Goal: Information Seeking & Learning: Learn about a topic

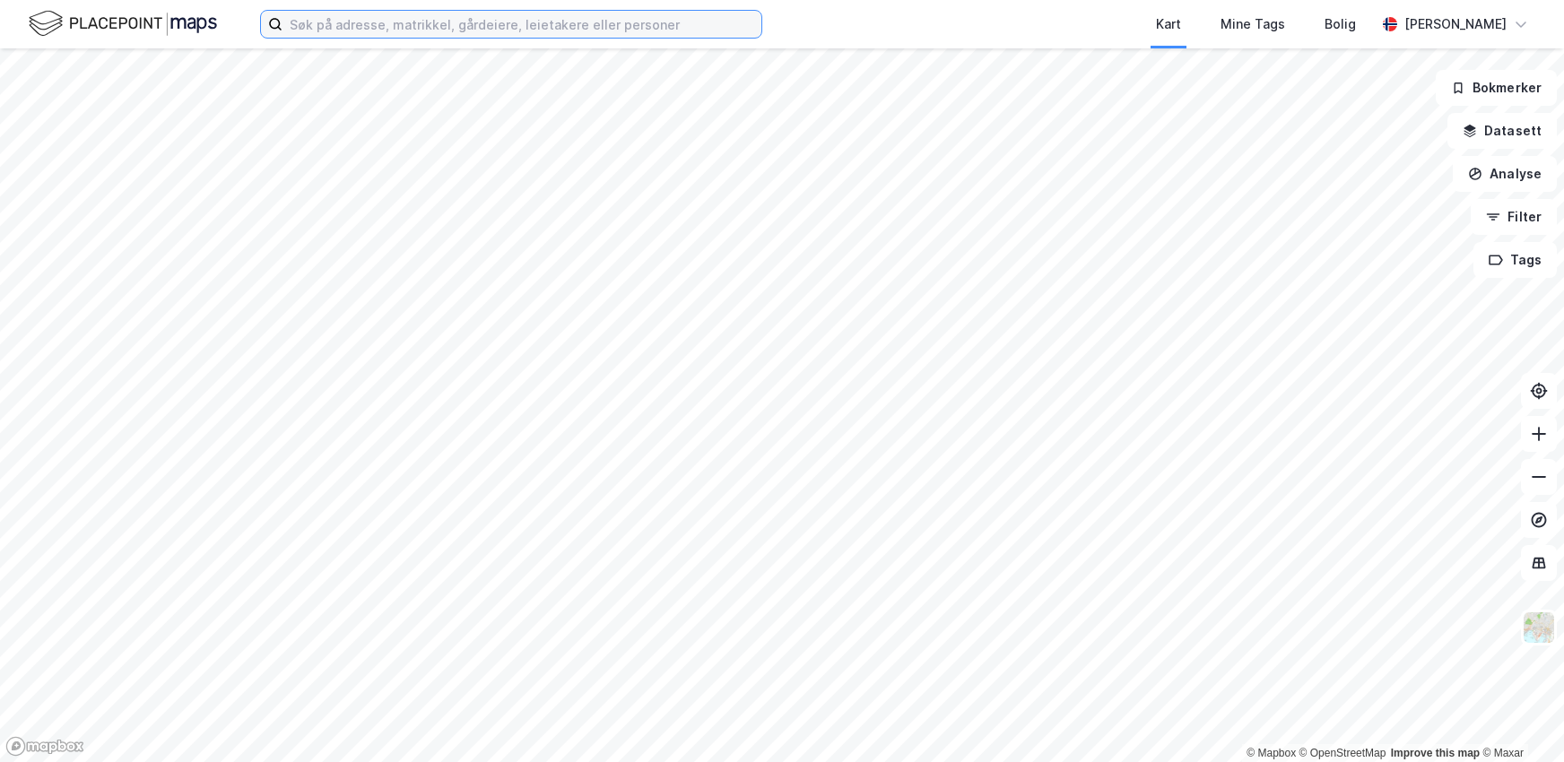
click at [409, 24] on input at bounding box center [522, 24] width 479 height 27
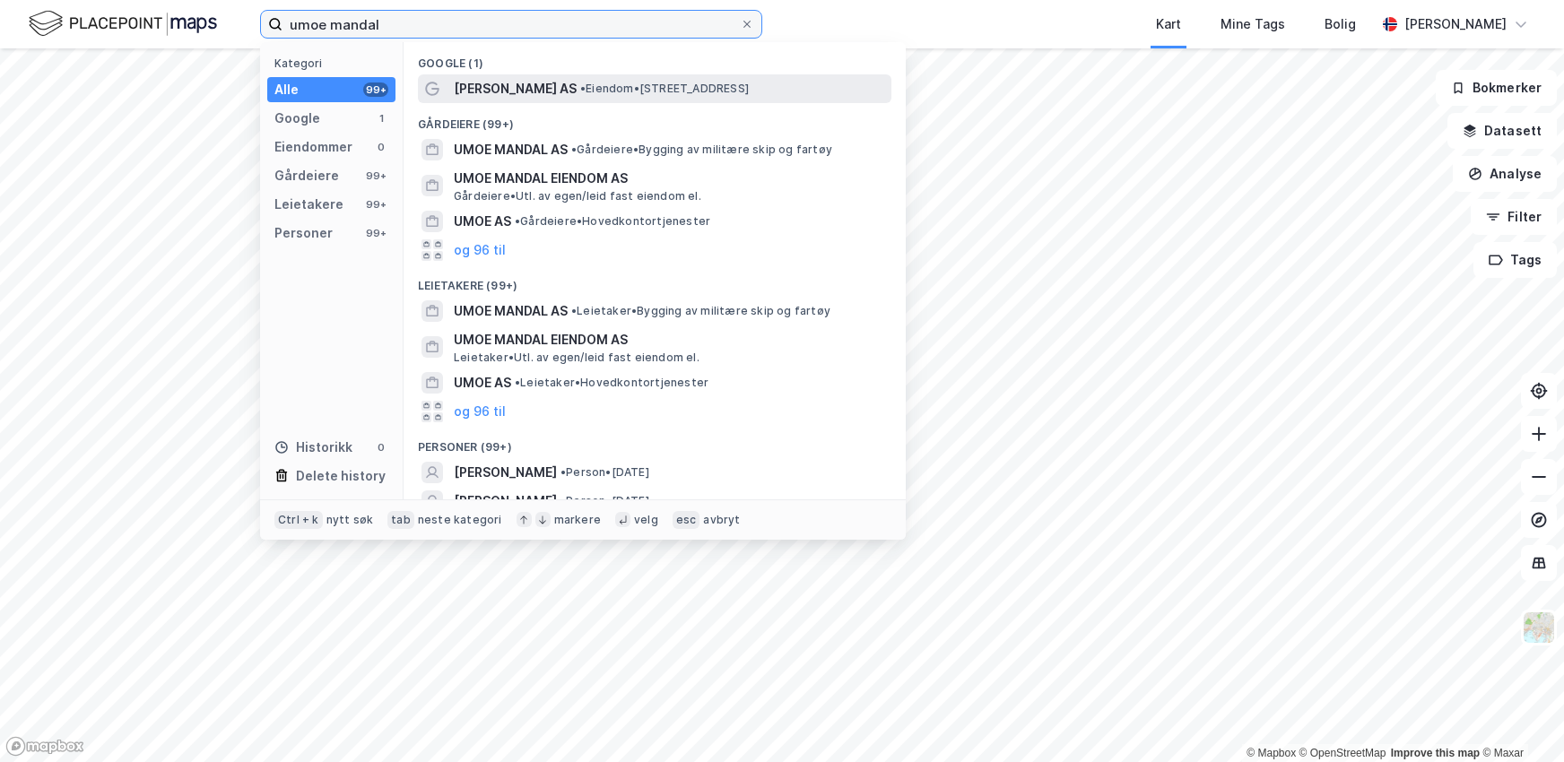
type input "umoe mandal"
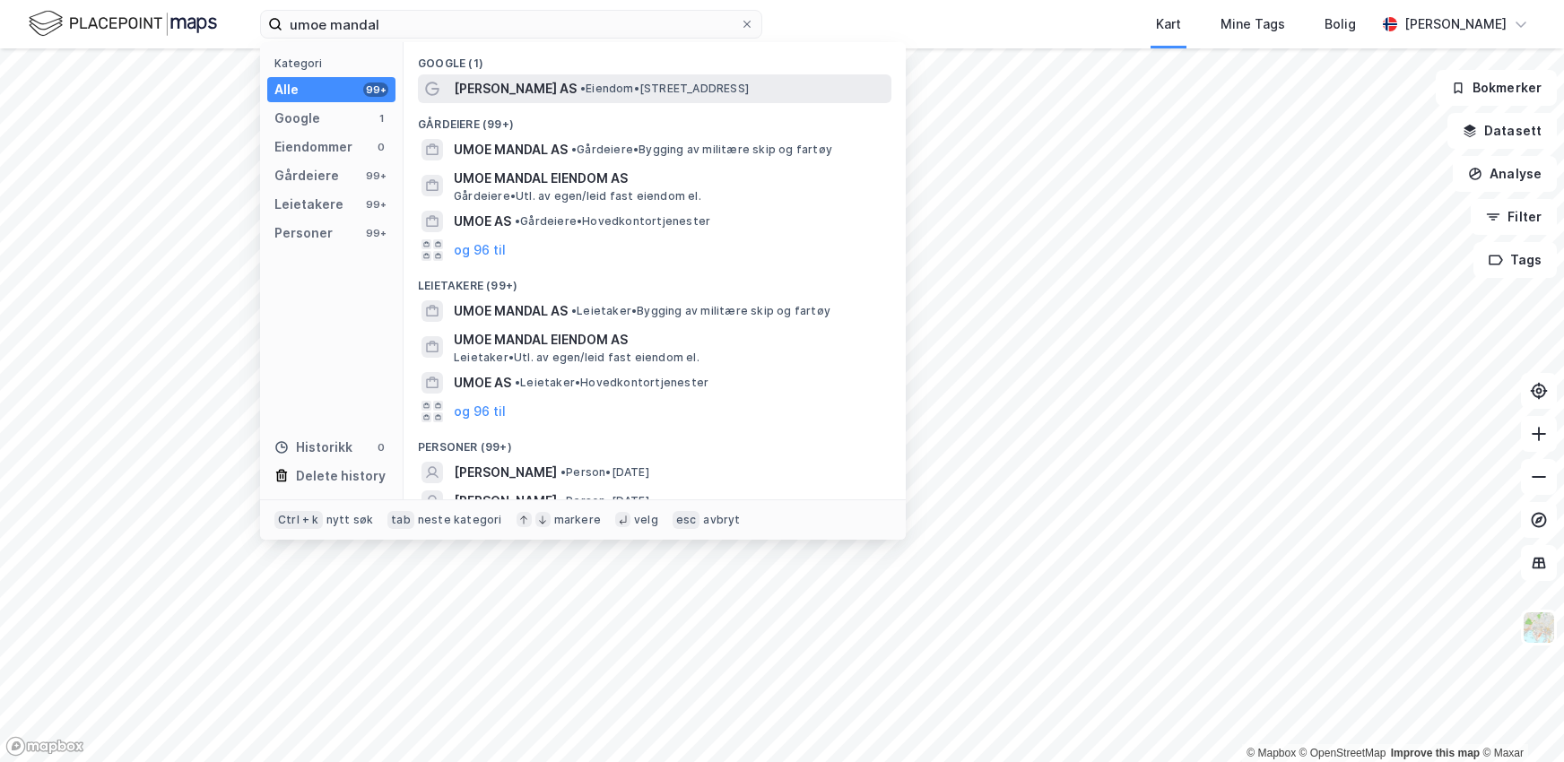
click at [580, 92] on span "•" at bounding box center [582, 88] width 5 height 13
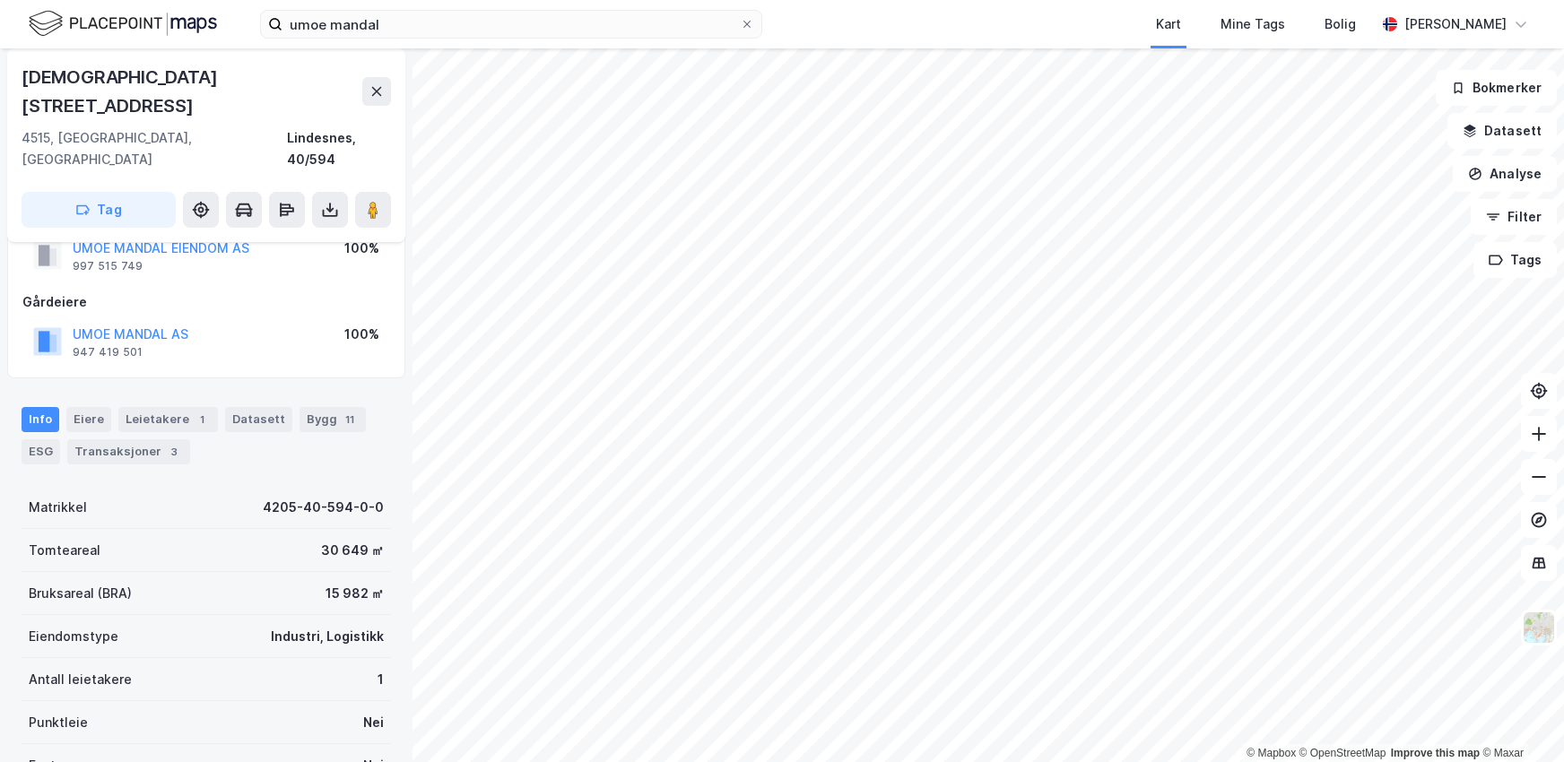
scroll to position [90, 0]
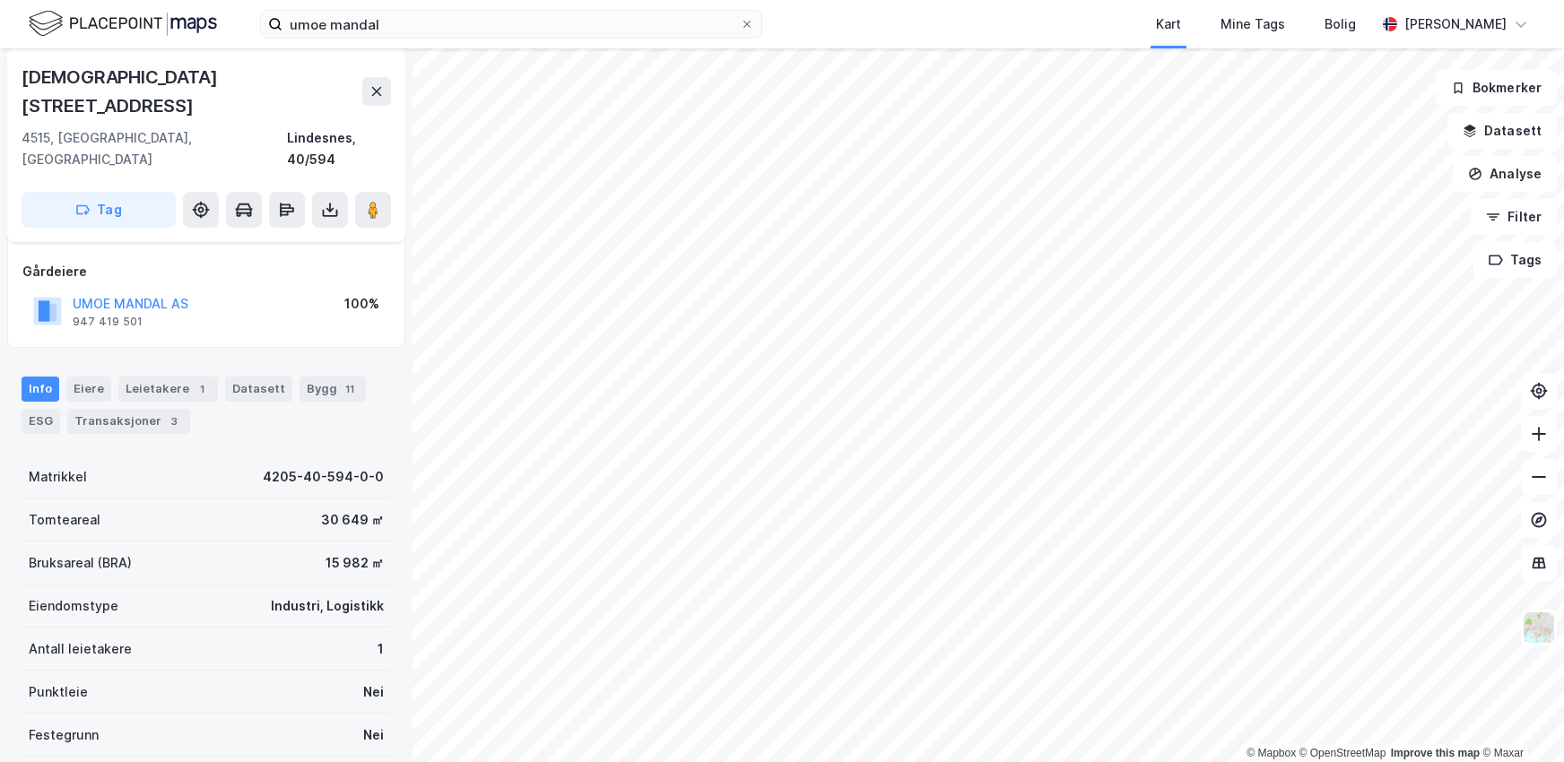
click at [326, 552] on div "15 982 ㎡" at bounding box center [355, 563] width 58 height 22
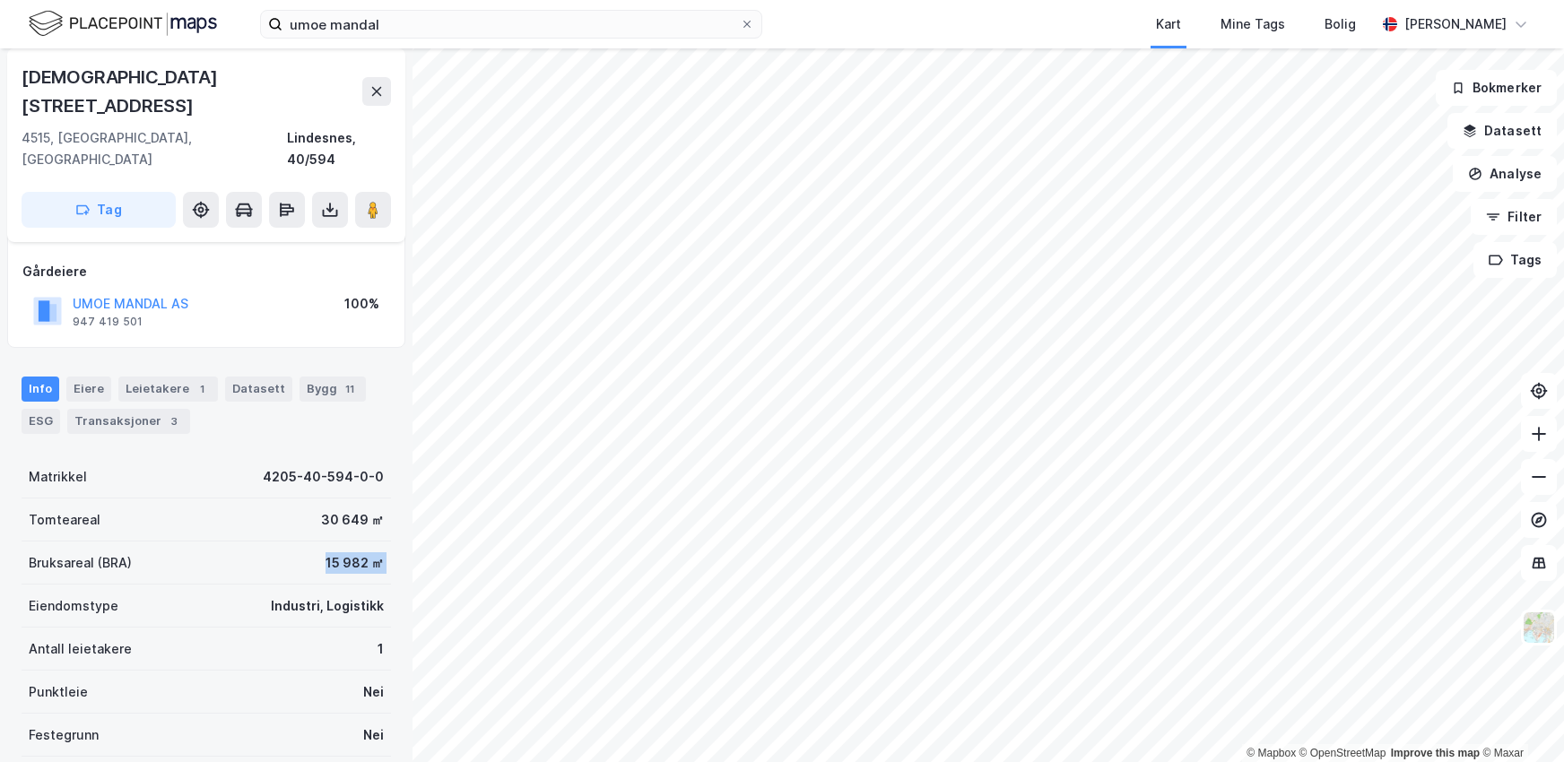
click at [326, 552] on div "15 982 ㎡" at bounding box center [355, 563] width 58 height 22
click at [338, 552] on div "15 982 ㎡" at bounding box center [355, 563] width 58 height 22
click at [326, 552] on div "15 982 ㎡" at bounding box center [355, 563] width 58 height 22
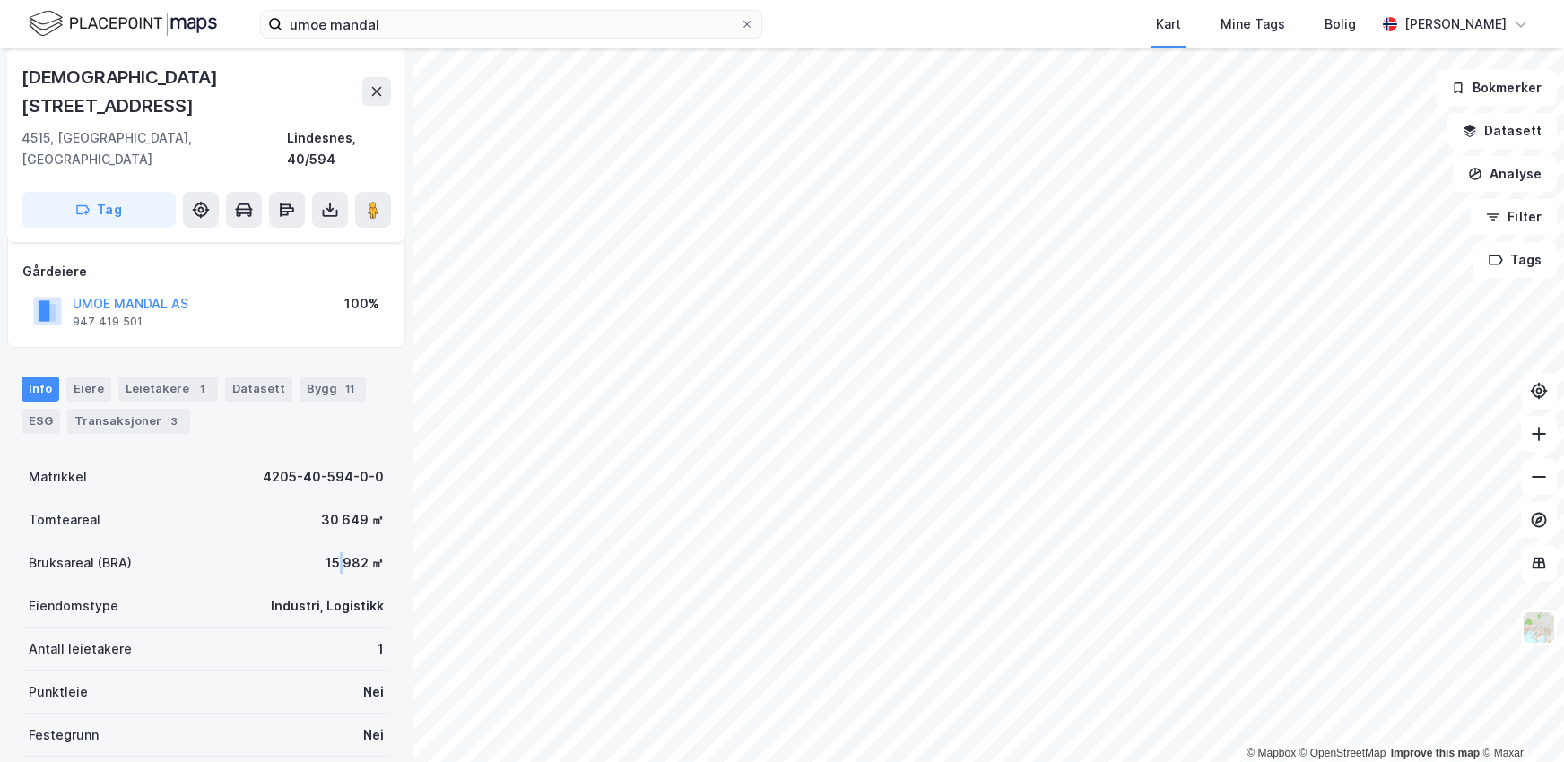
click at [326, 552] on div "15 982 ㎡" at bounding box center [355, 563] width 58 height 22
click at [338, 552] on div "15 982 ㎡" at bounding box center [355, 563] width 58 height 22
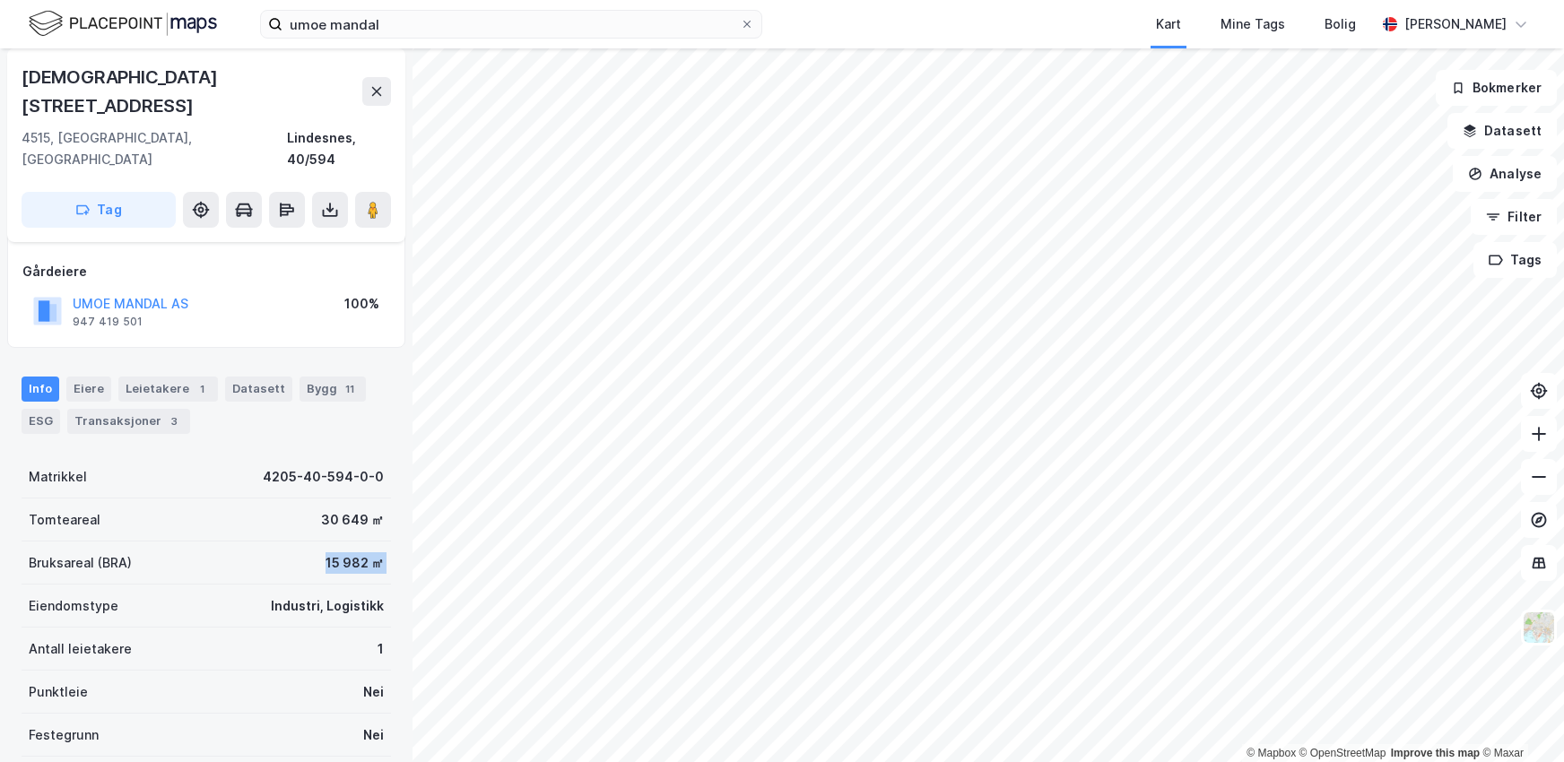
click at [332, 552] on div "15 982 ㎡" at bounding box center [355, 563] width 58 height 22
click at [335, 552] on div "15 982 ㎡" at bounding box center [355, 563] width 58 height 22
click at [284, 542] on div "Bruksareal (BRA) 15 982 ㎡" at bounding box center [206, 563] width 369 height 43
